Goal: Task Accomplishment & Management: Manage account settings

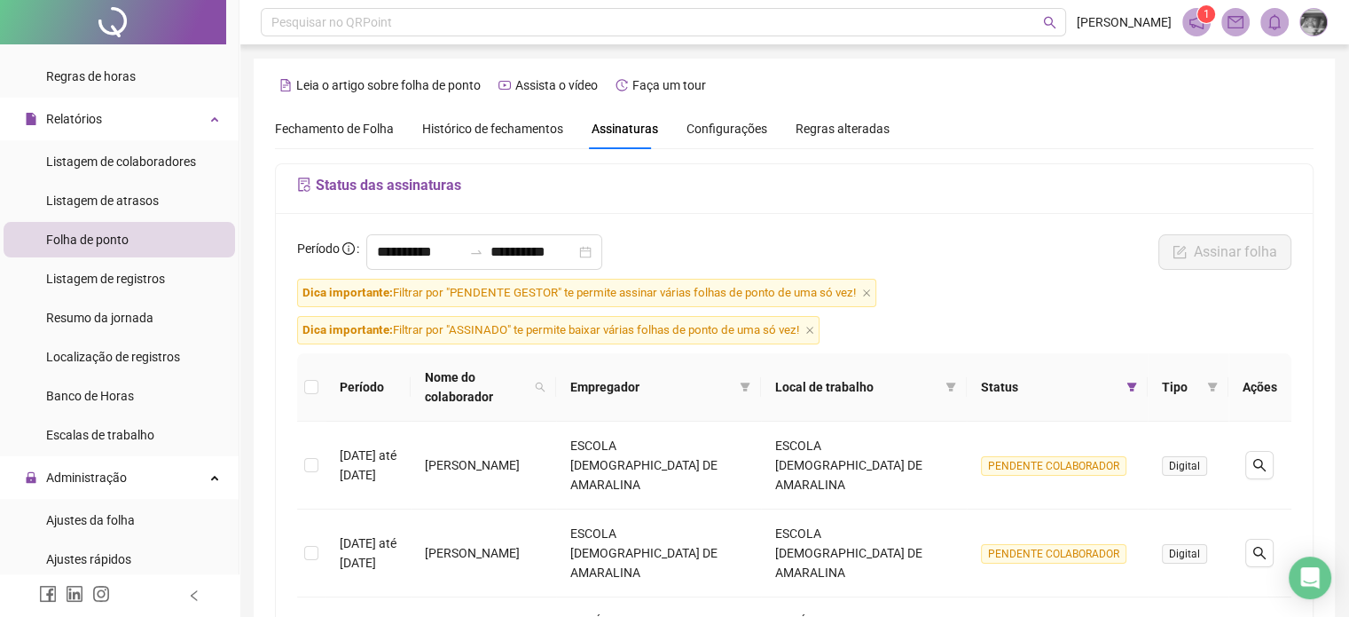
click at [358, 130] on span "Fechamento de Folha" at bounding box center [334, 129] width 119 height 14
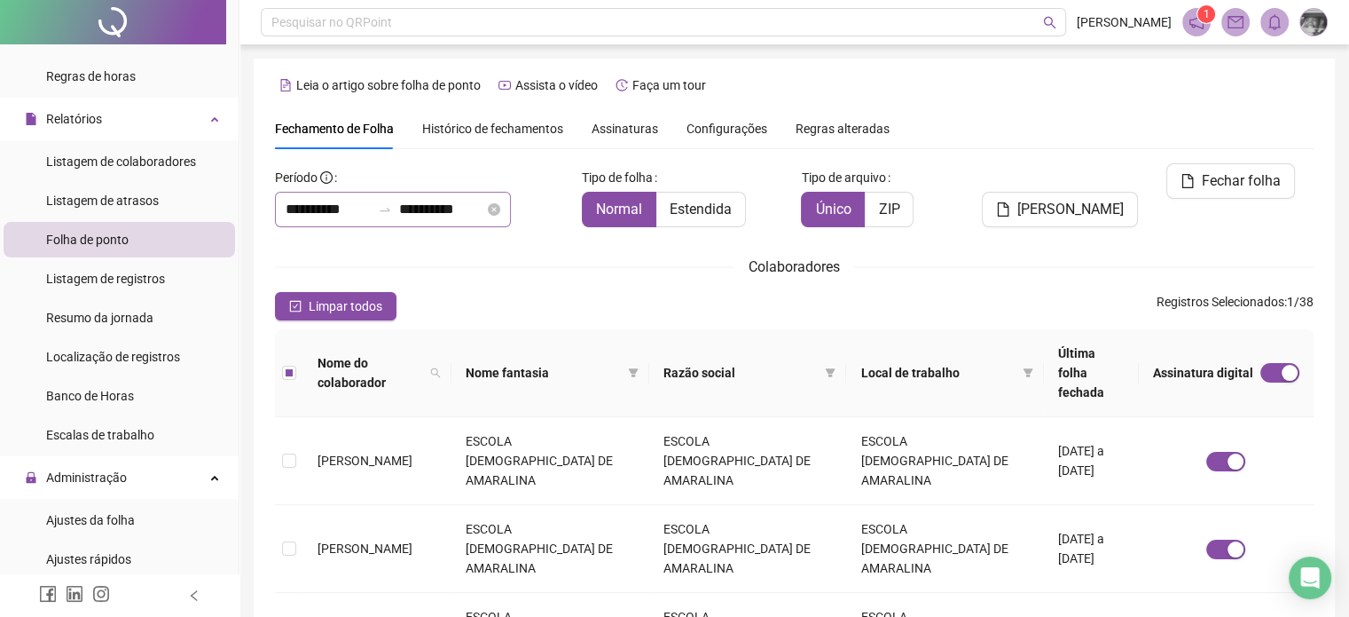
type input "**********"
click at [601, 138] on div "Assinaturas" at bounding box center [625, 129] width 67 height 20
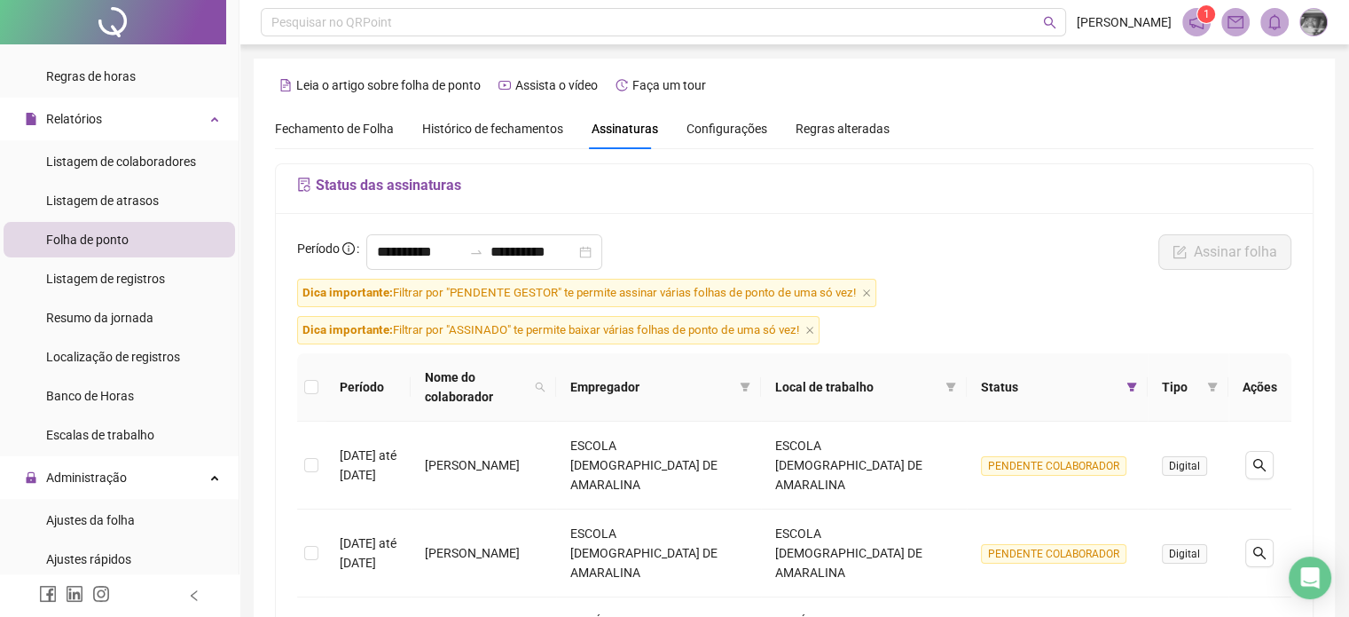
click at [1192, 24] on icon "notification" at bounding box center [1197, 22] width 14 height 14
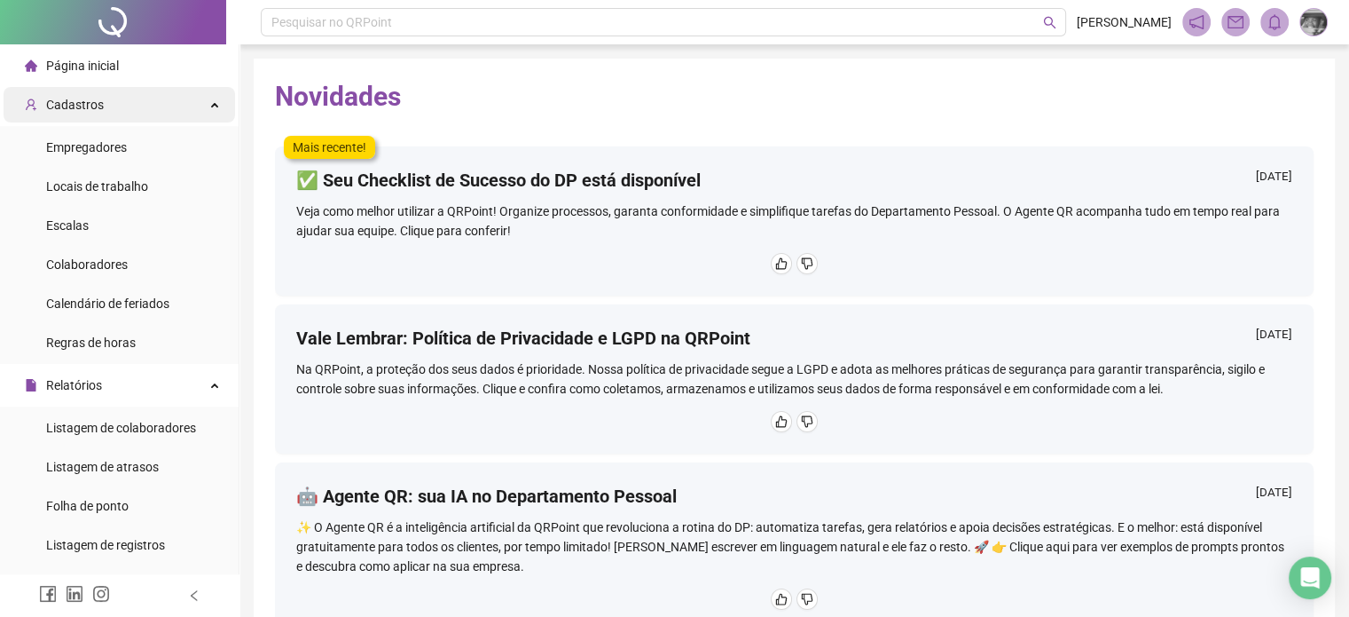
click at [193, 107] on div "Cadastros" at bounding box center [120, 104] width 232 height 35
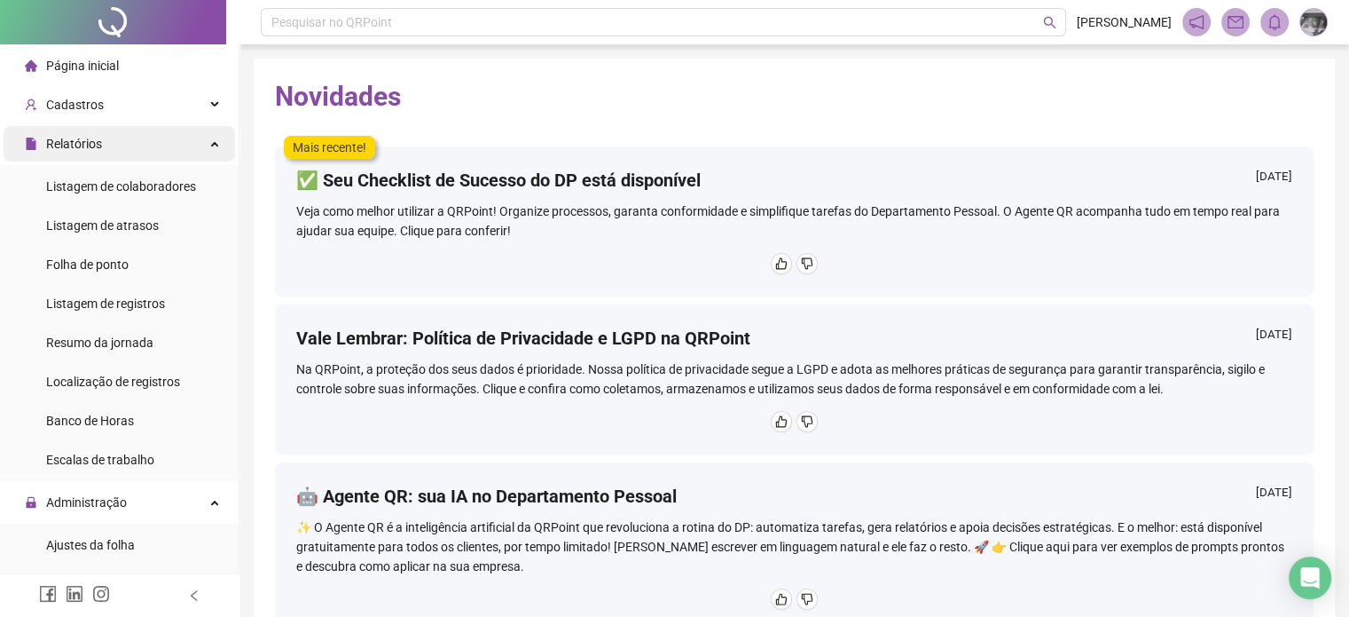
click at [197, 148] on div "Relatórios" at bounding box center [120, 143] width 232 height 35
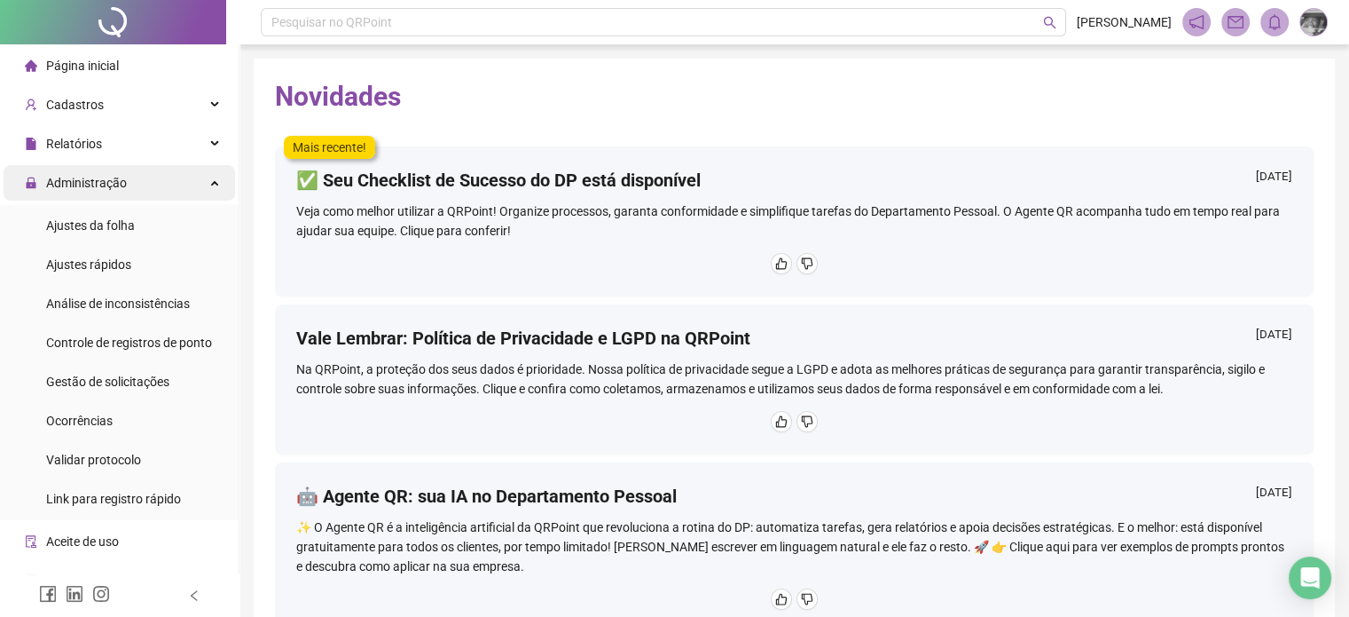
click at [196, 178] on div "Administração" at bounding box center [120, 182] width 232 height 35
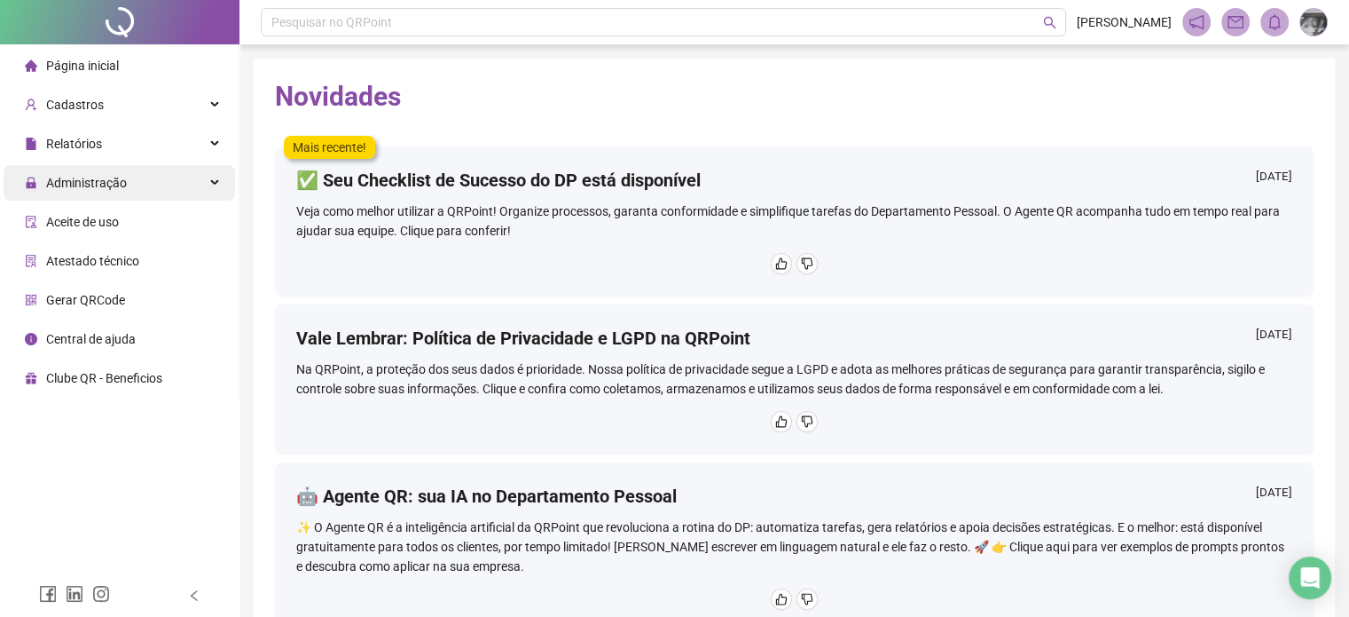
click at [196, 178] on div "Administração" at bounding box center [120, 182] width 232 height 35
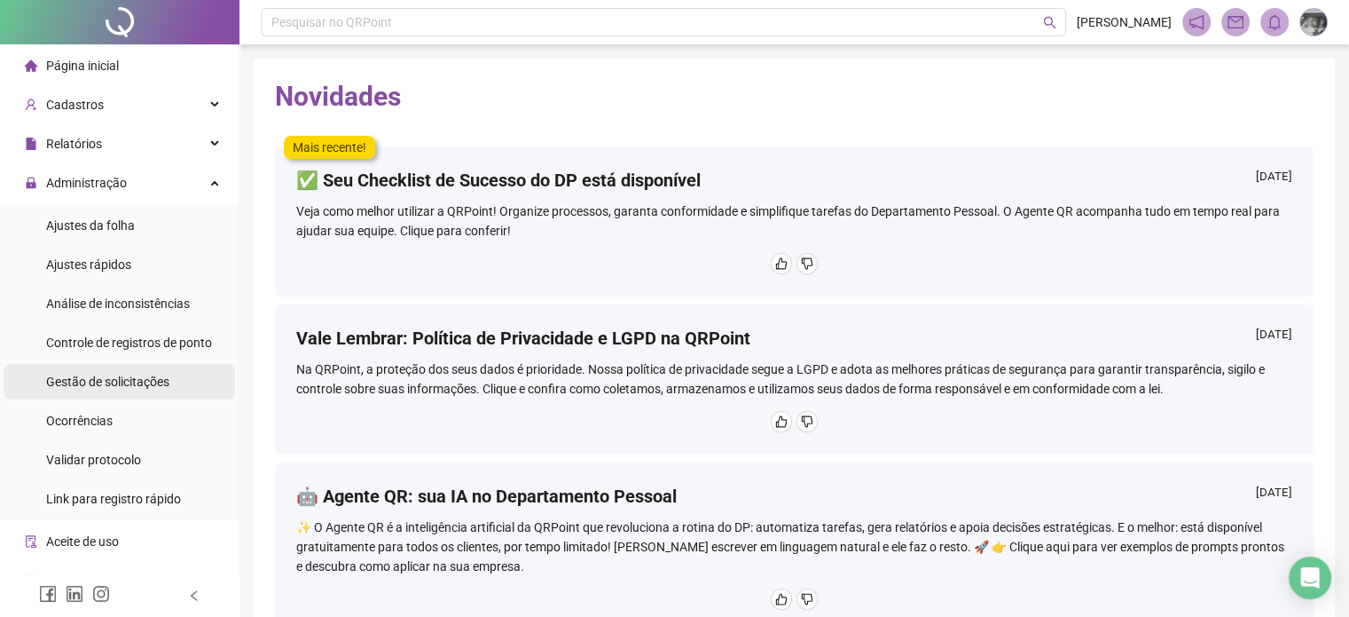
click at [148, 391] on div "Gestão de solicitações" at bounding box center [107, 381] width 123 height 35
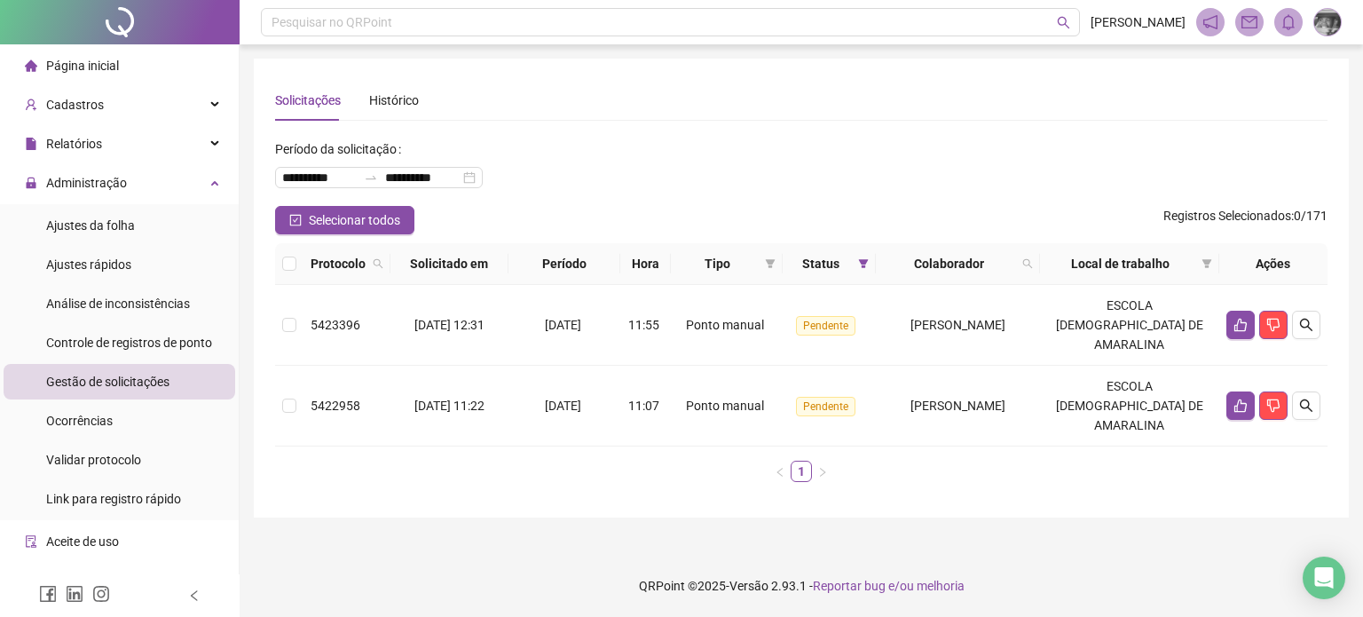
drag, startPoint x: 300, startPoint y: 267, endPoint x: 280, endPoint y: 265, distance: 19.6
click at [297, 266] on th at bounding box center [289, 264] width 28 height 42
click at [280, 265] on th at bounding box center [289, 264] width 28 height 42
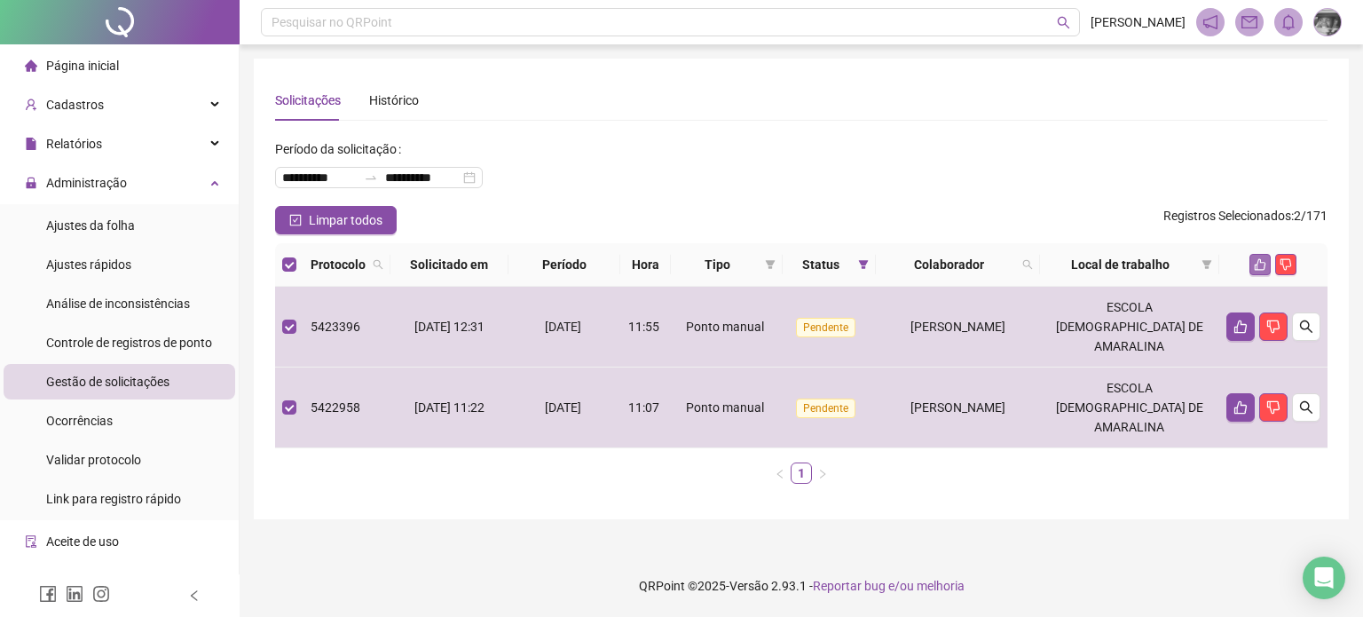
click at [1267, 262] on button "button" at bounding box center [1259, 264] width 21 height 21
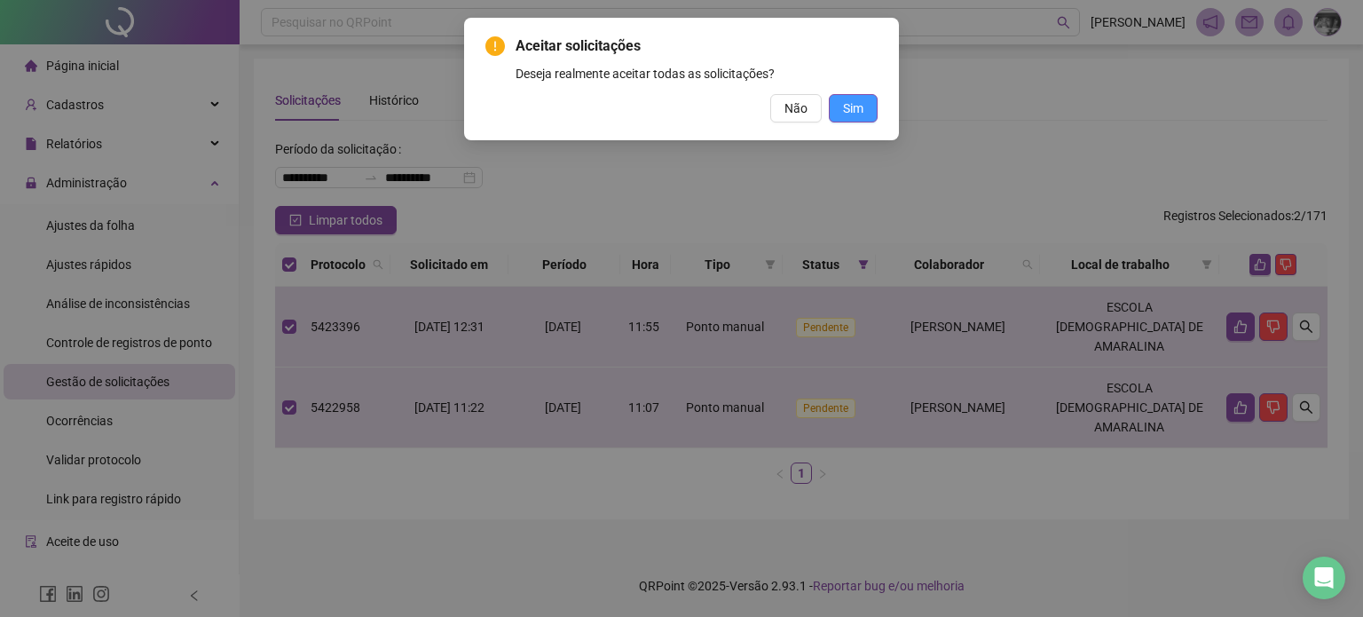
click at [853, 98] on span "Sim" at bounding box center [853, 108] width 20 height 20
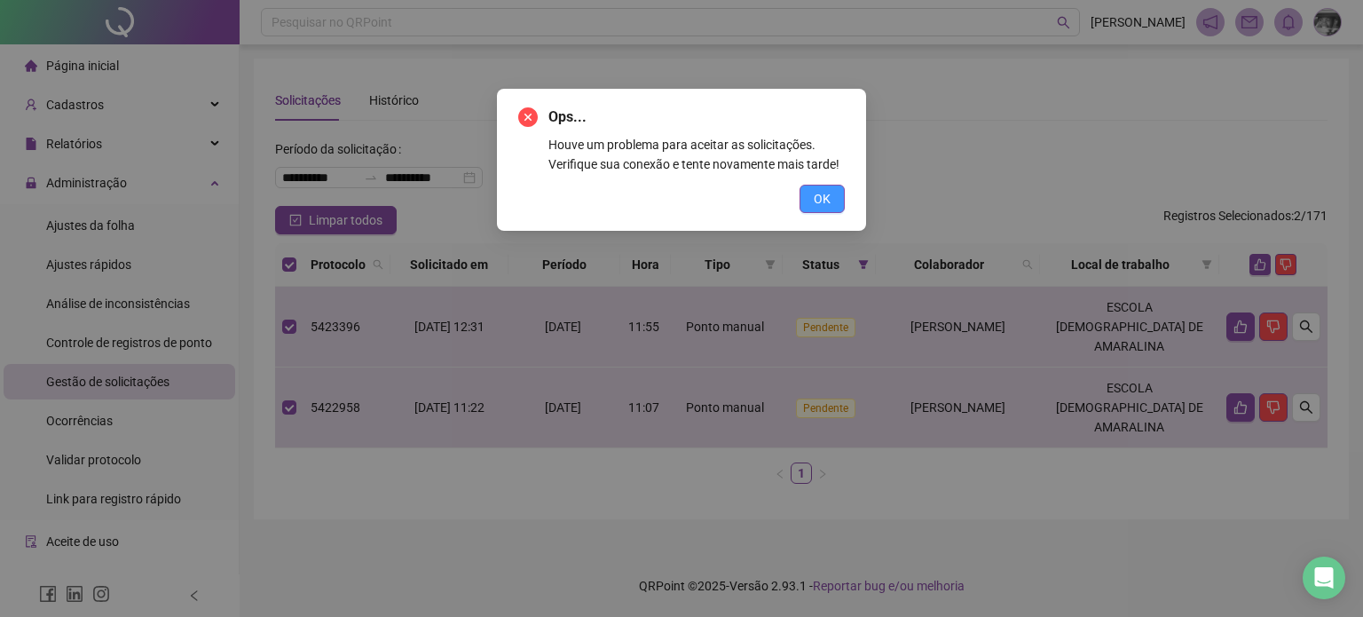
click at [817, 202] on span "OK" at bounding box center [821, 199] width 17 height 20
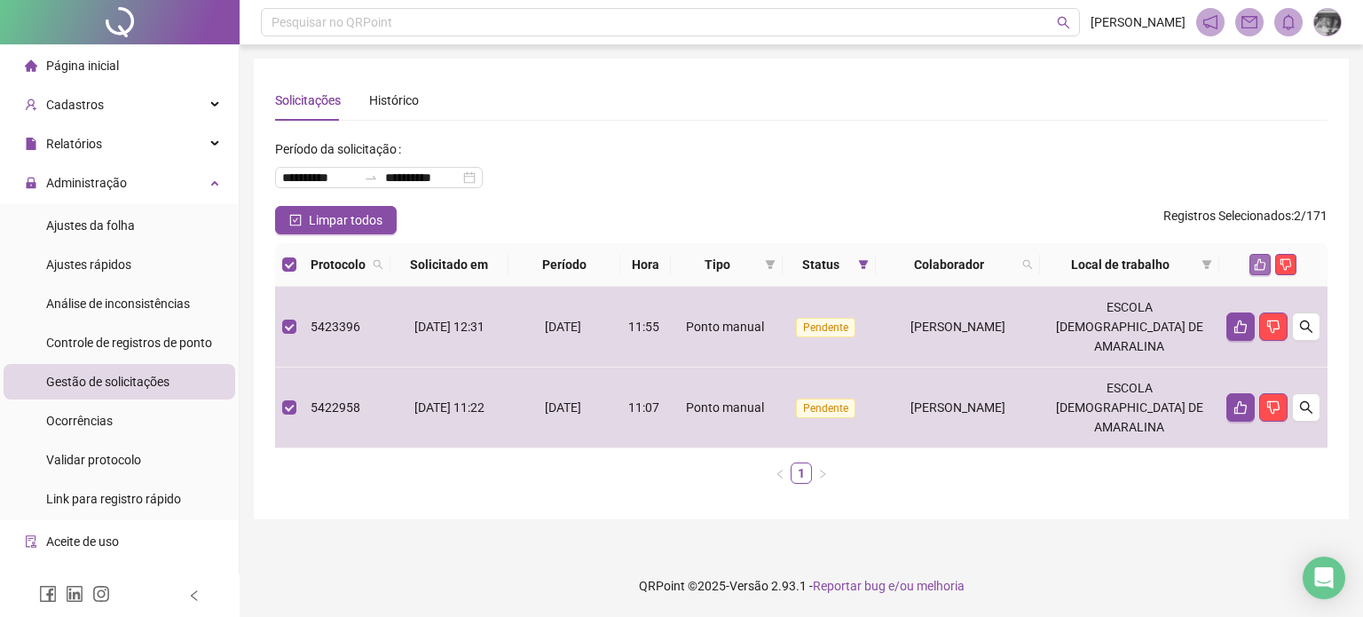
click at [1265, 256] on button "button" at bounding box center [1259, 264] width 21 height 21
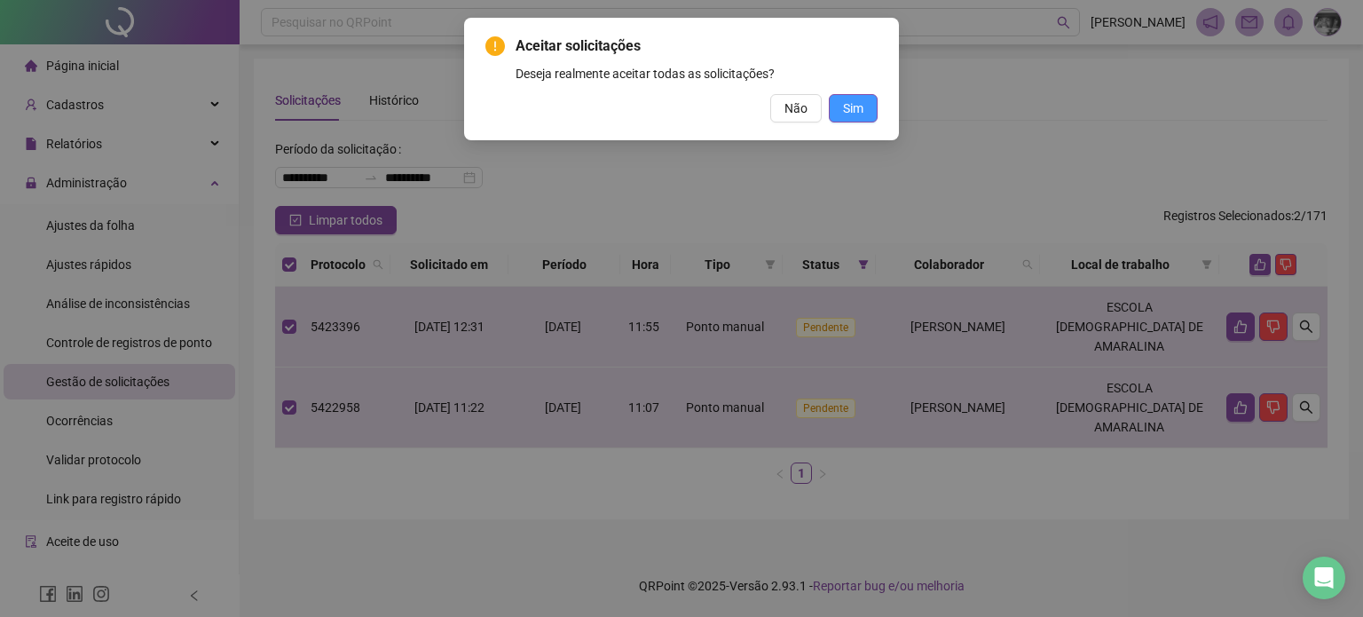
click at [873, 106] on div "Aceitar solicitações Deseja realmente aceitar todas as solicitações? Não Sim" at bounding box center [681, 79] width 435 height 122
click at [872, 106] on button "Sim" at bounding box center [853, 108] width 49 height 28
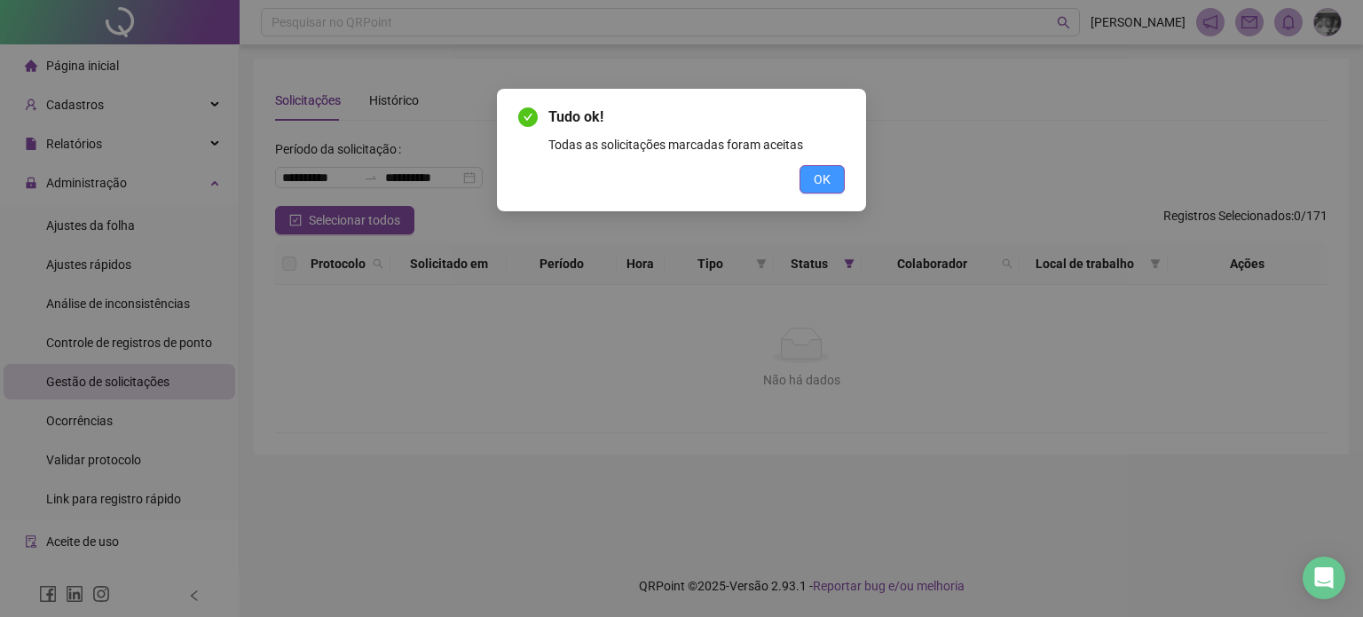
click at [820, 185] on span "OK" at bounding box center [821, 179] width 17 height 20
